Goal: Task Accomplishment & Management: Manage account settings

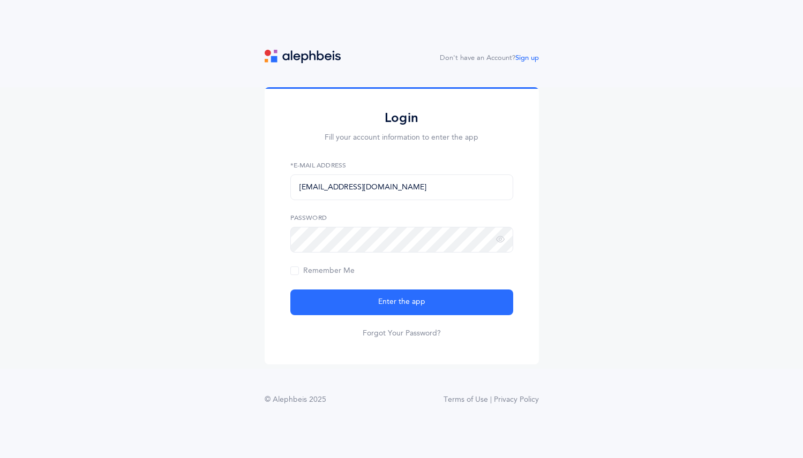
type input "ehus@manhattanday.org"
click at [290, 290] on button "Enter the app" at bounding box center [401, 303] width 223 height 26
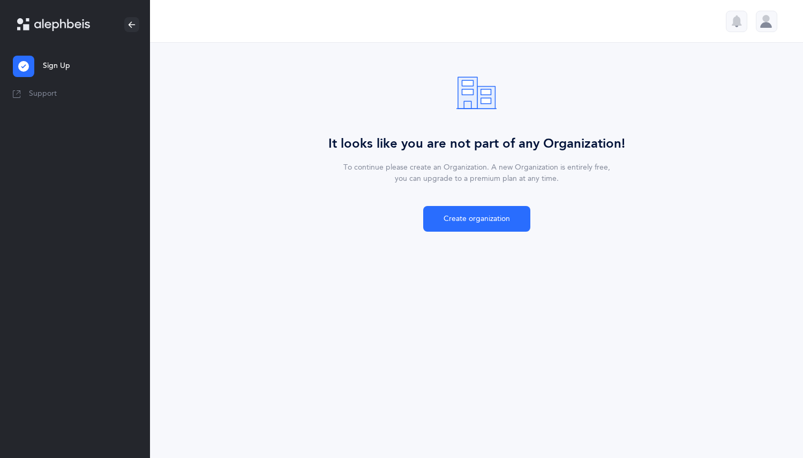
click at [759, 25] on div at bounding box center [766, 21] width 21 height 21
click at [749, 112] on div "[PERSON_NAME] Account Notifications Logout" at bounding box center [726, 84] width 101 height 97
click at [748, 108] on link "Logout" at bounding box center [728, 106] width 70 height 11
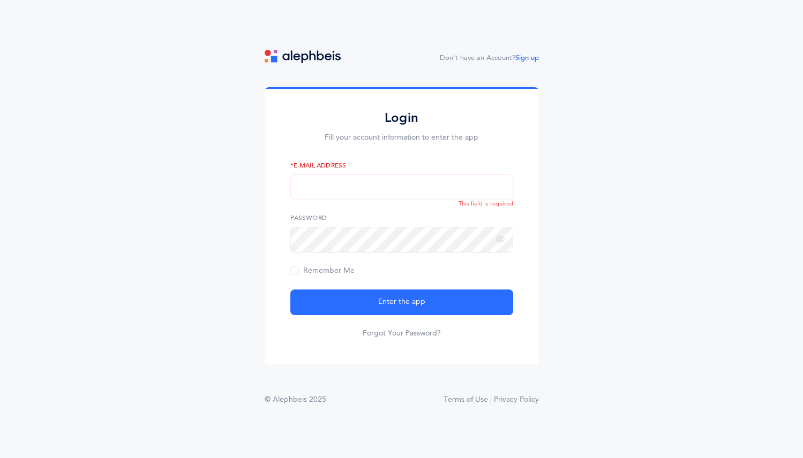
click at [388, 130] on div "Login Fill your account information to enter the app" at bounding box center [401, 126] width 223 height 33
